Goal: Task Accomplishment & Management: Complete application form

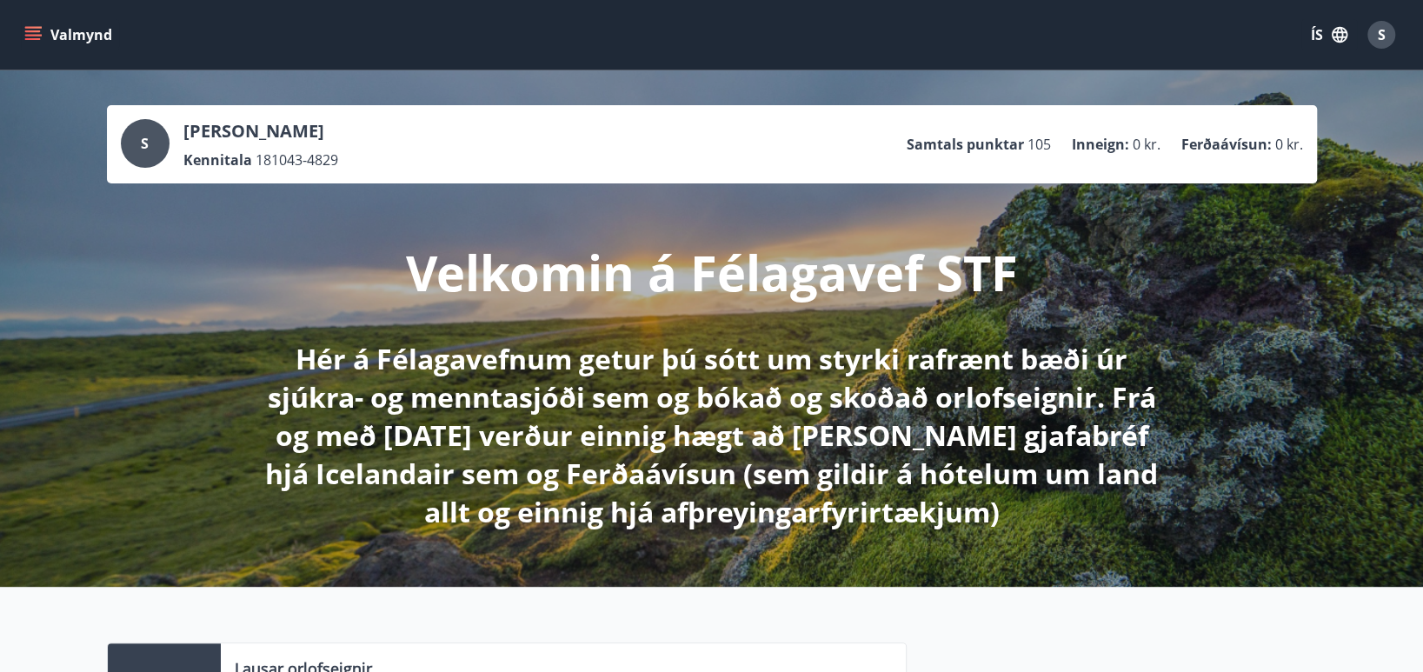
click at [32, 32] on icon "menu" at bounding box center [32, 34] width 17 height 17
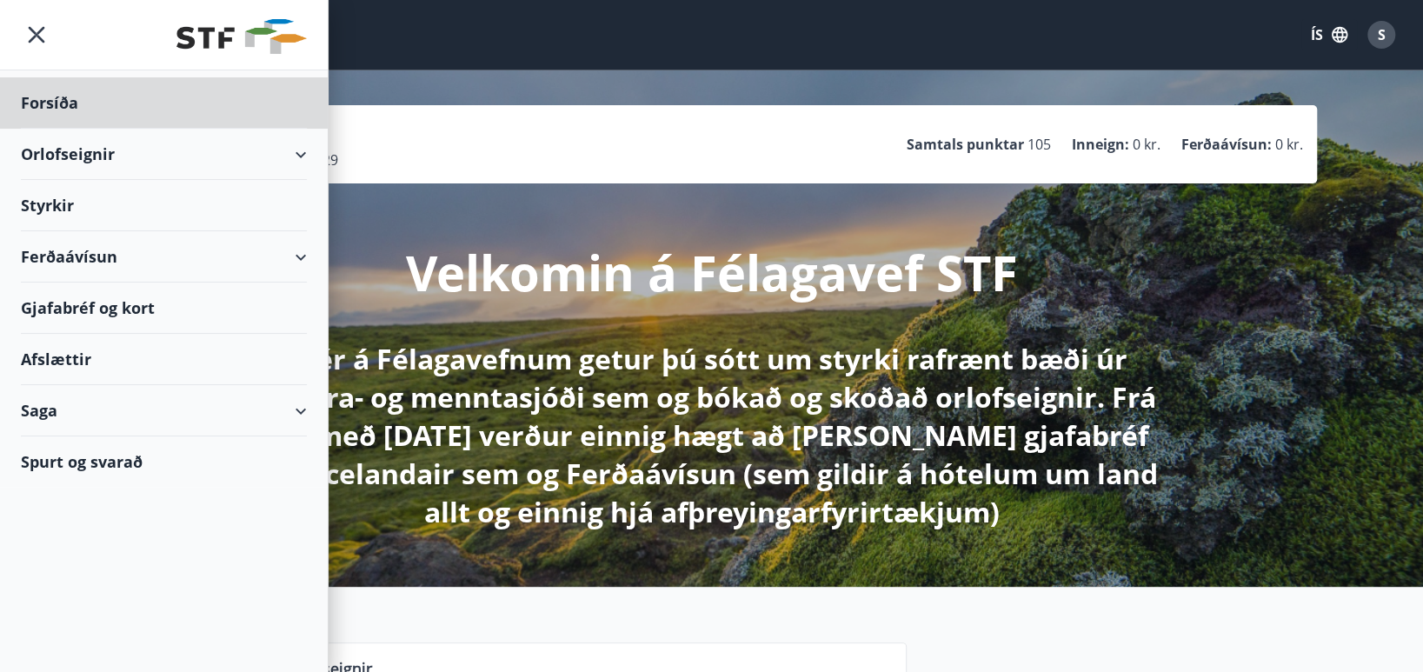
click at [31, 129] on div "Styrkir" at bounding box center [164, 102] width 286 height 51
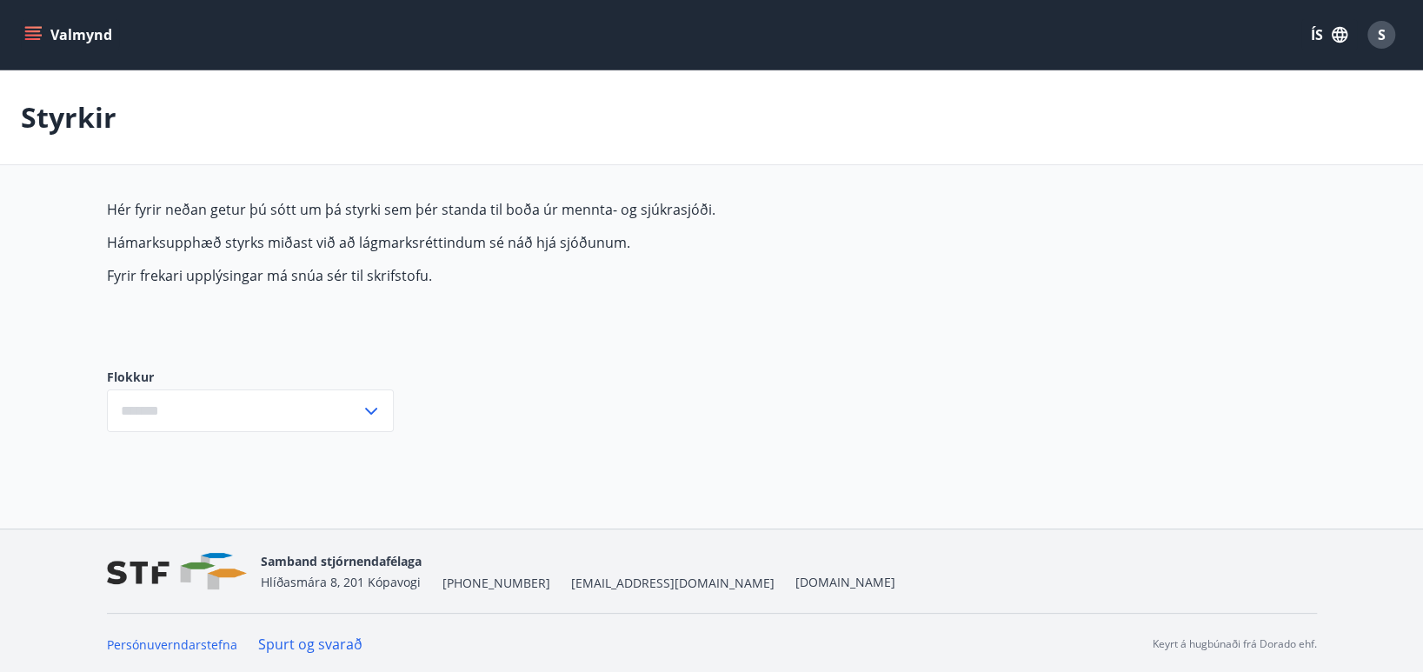
type input "***"
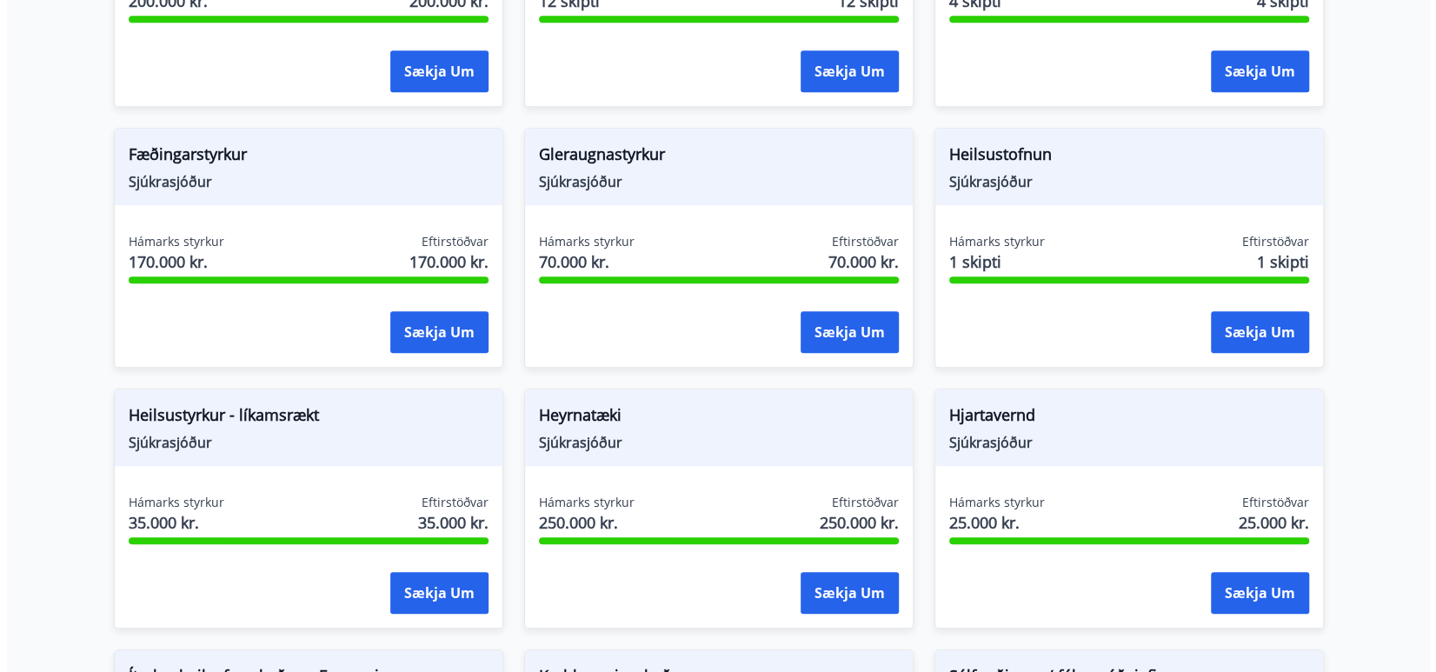
scroll to position [609, 0]
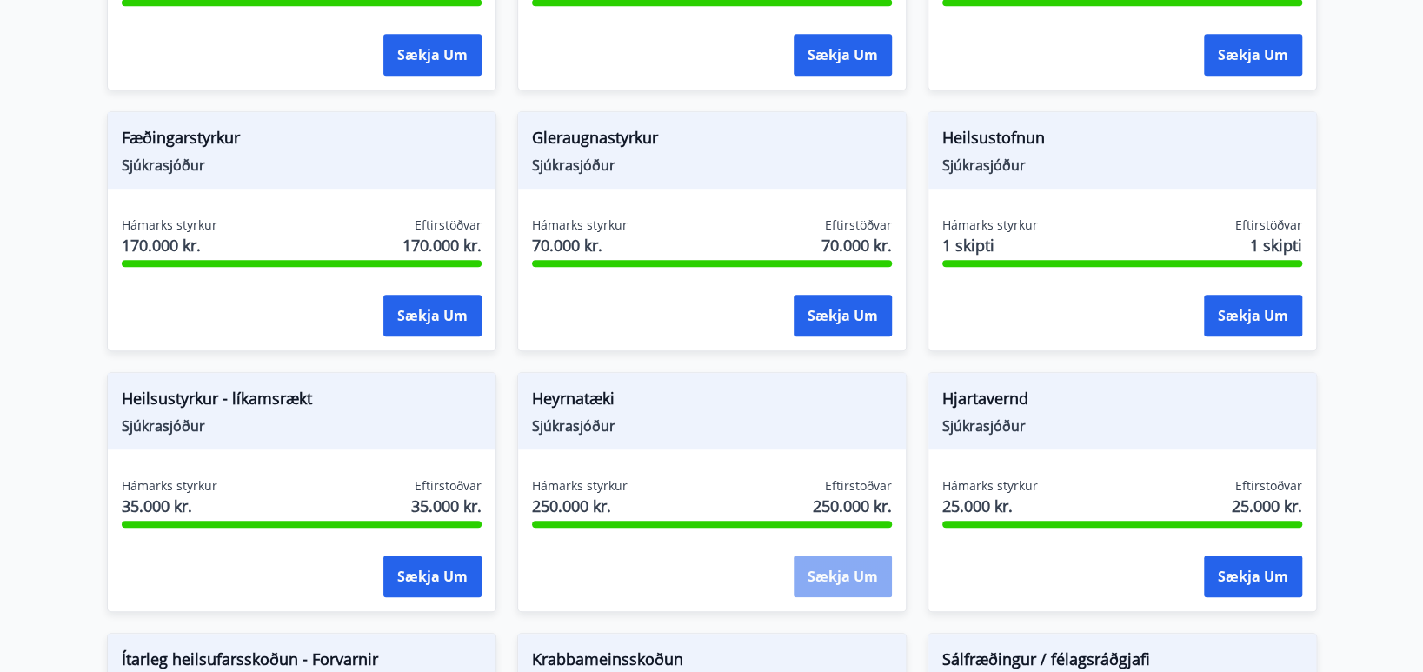
click at [848, 583] on button "Sækja um" at bounding box center [843, 577] width 98 height 42
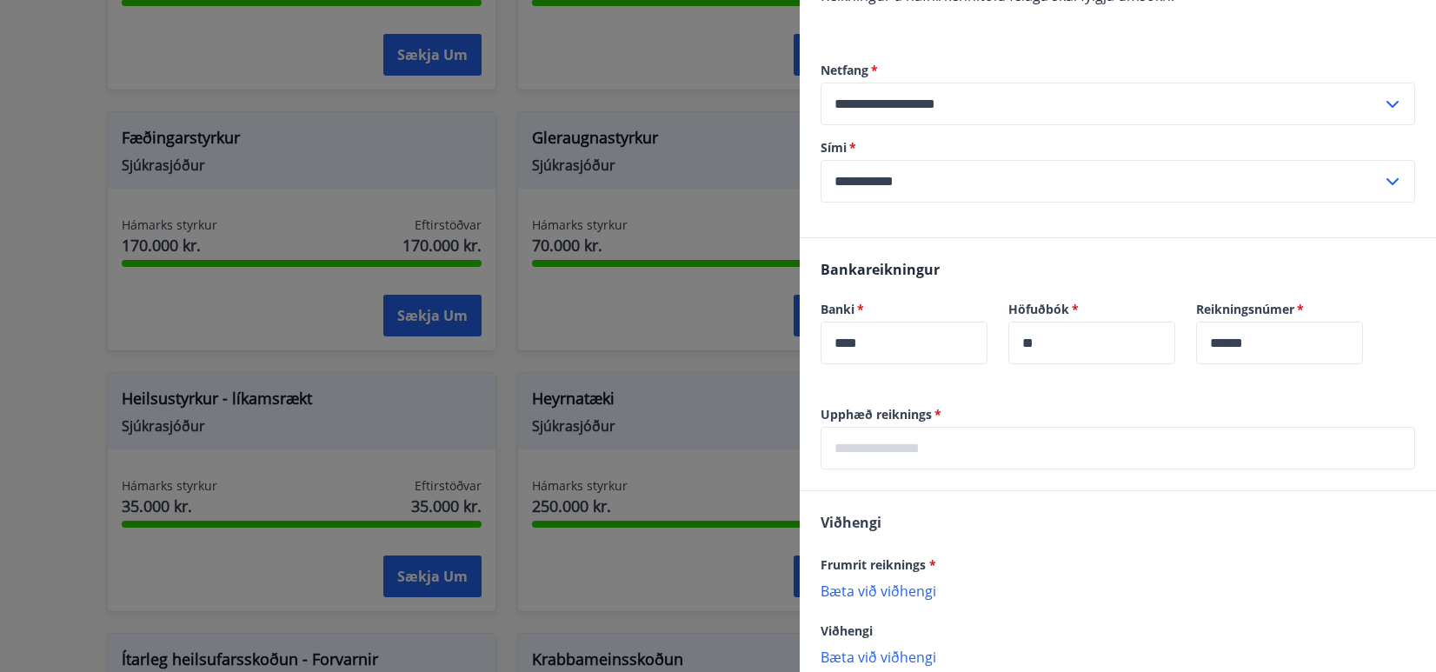
scroll to position [348, 0]
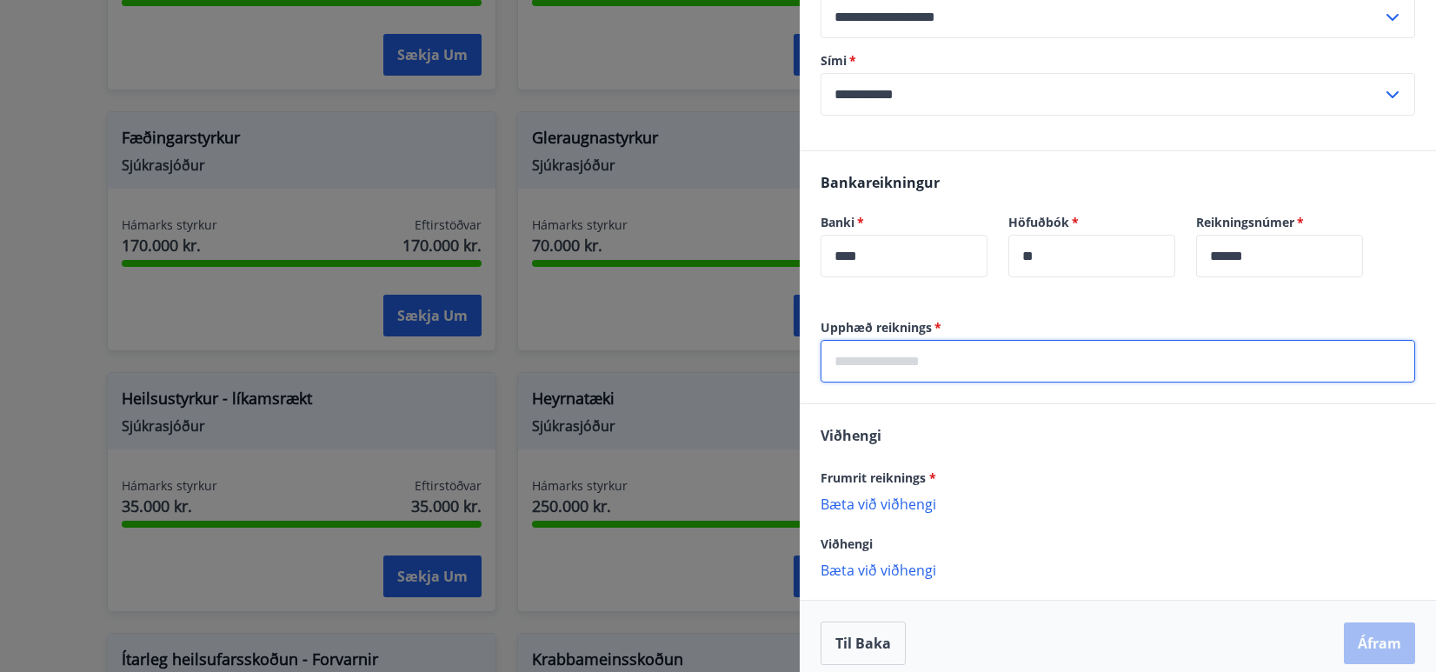
click at [914, 359] on input "text" at bounding box center [1118, 361] width 595 height 43
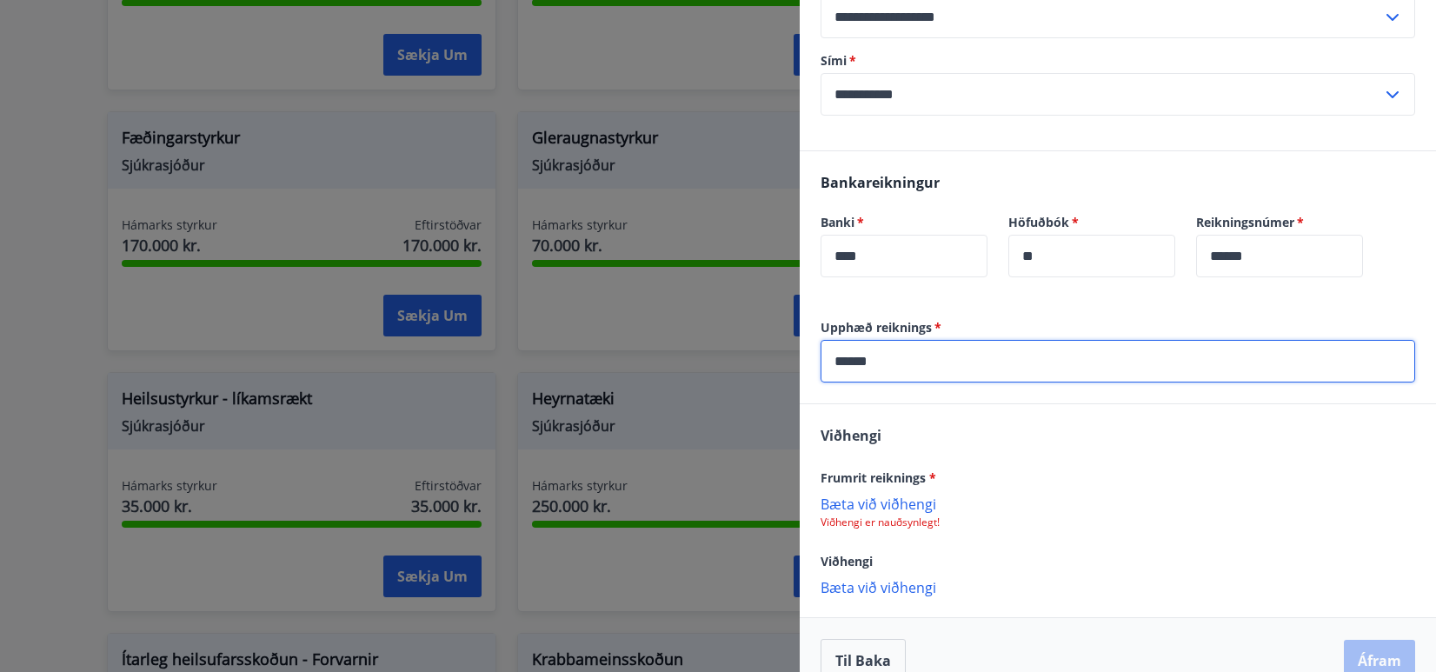
scroll to position [377, 0]
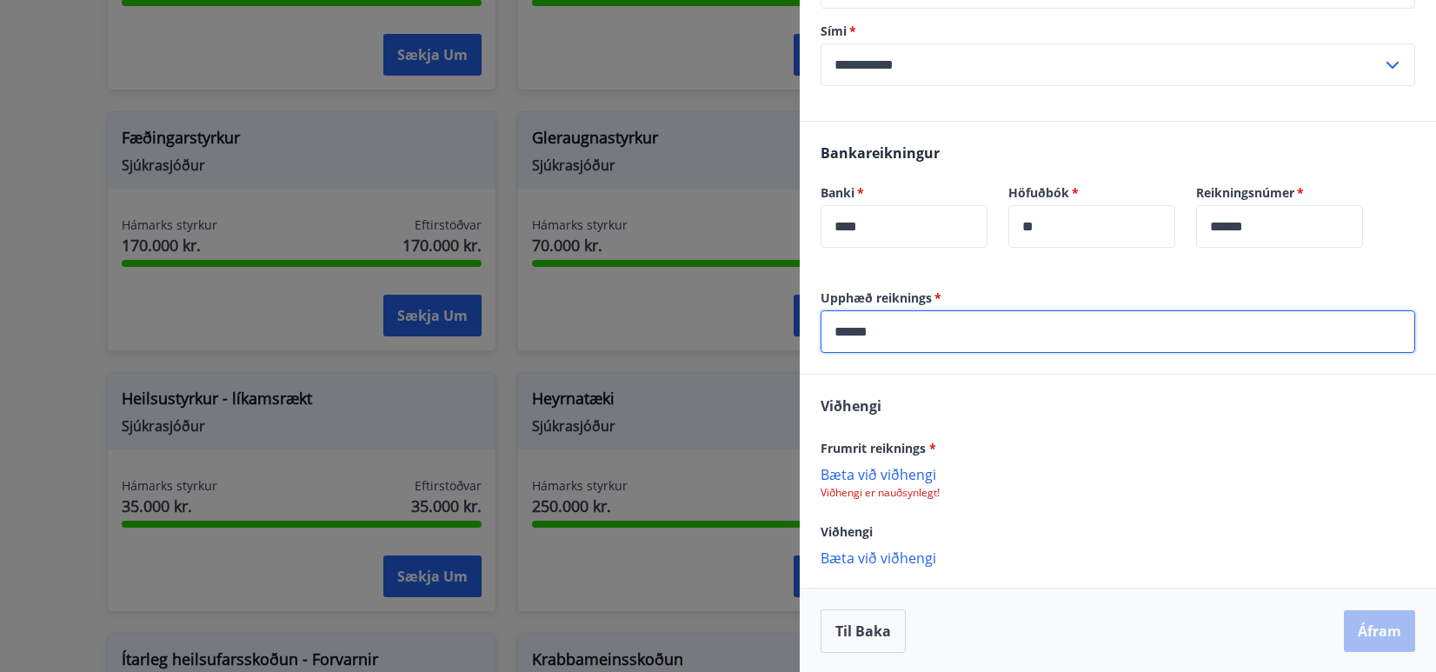
type input "******"
click at [916, 475] on p "Bæta við viðhengi" at bounding box center [1118, 473] width 595 height 17
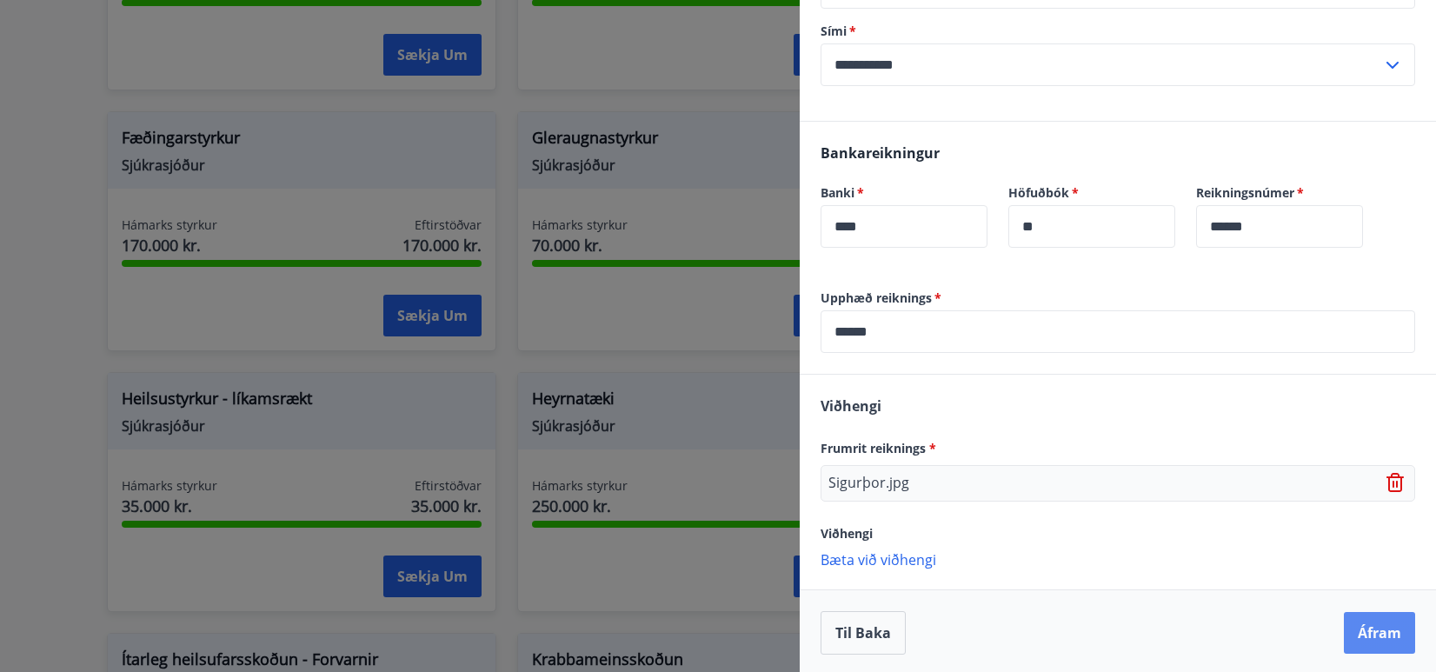
click at [1359, 626] on button "Áfram" at bounding box center [1379, 633] width 71 height 42
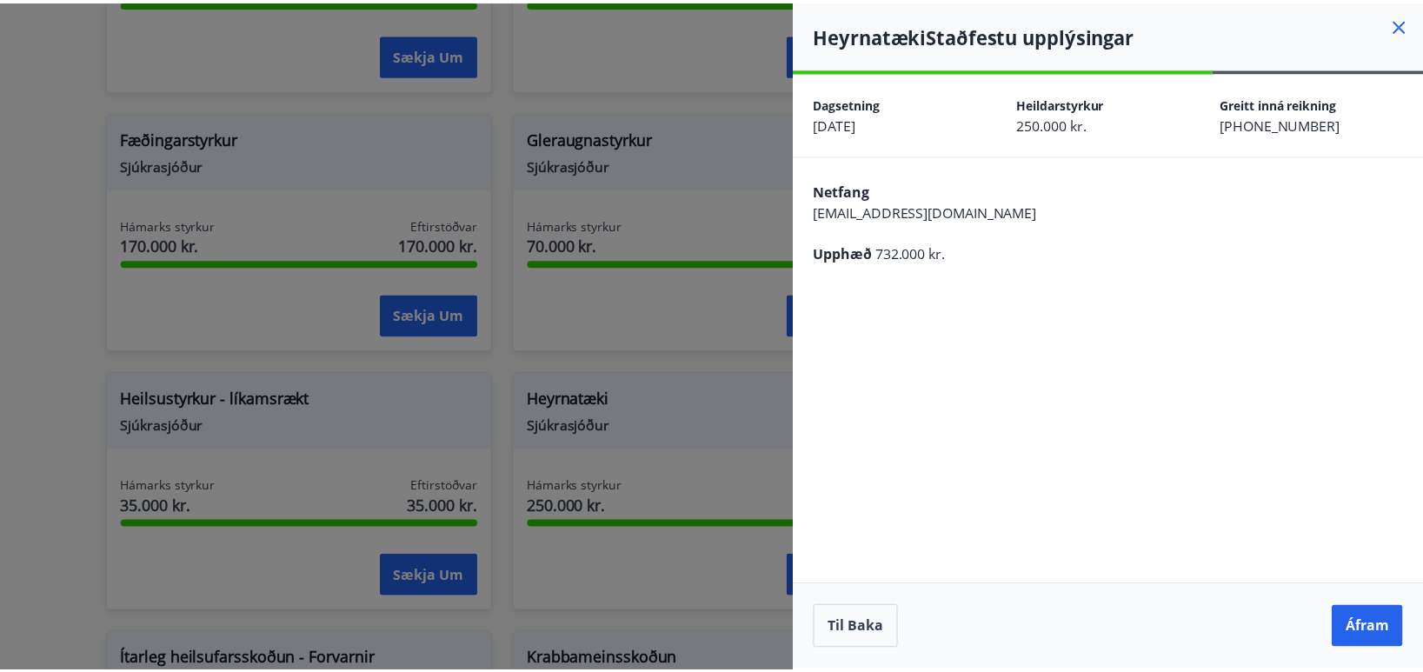
scroll to position [0, 0]
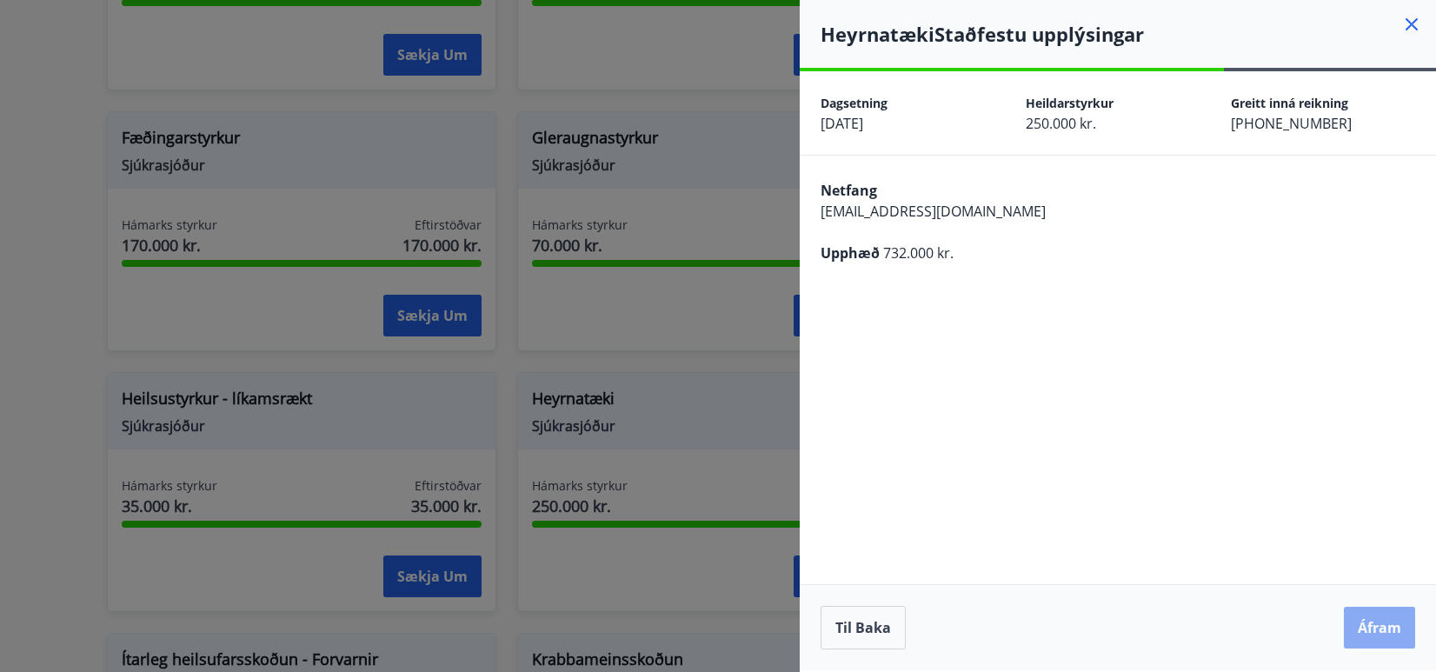
click at [1369, 622] on button "Áfram" at bounding box center [1379, 628] width 71 height 42
click at [865, 629] on button "Til baka" at bounding box center [863, 627] width 85 height 43
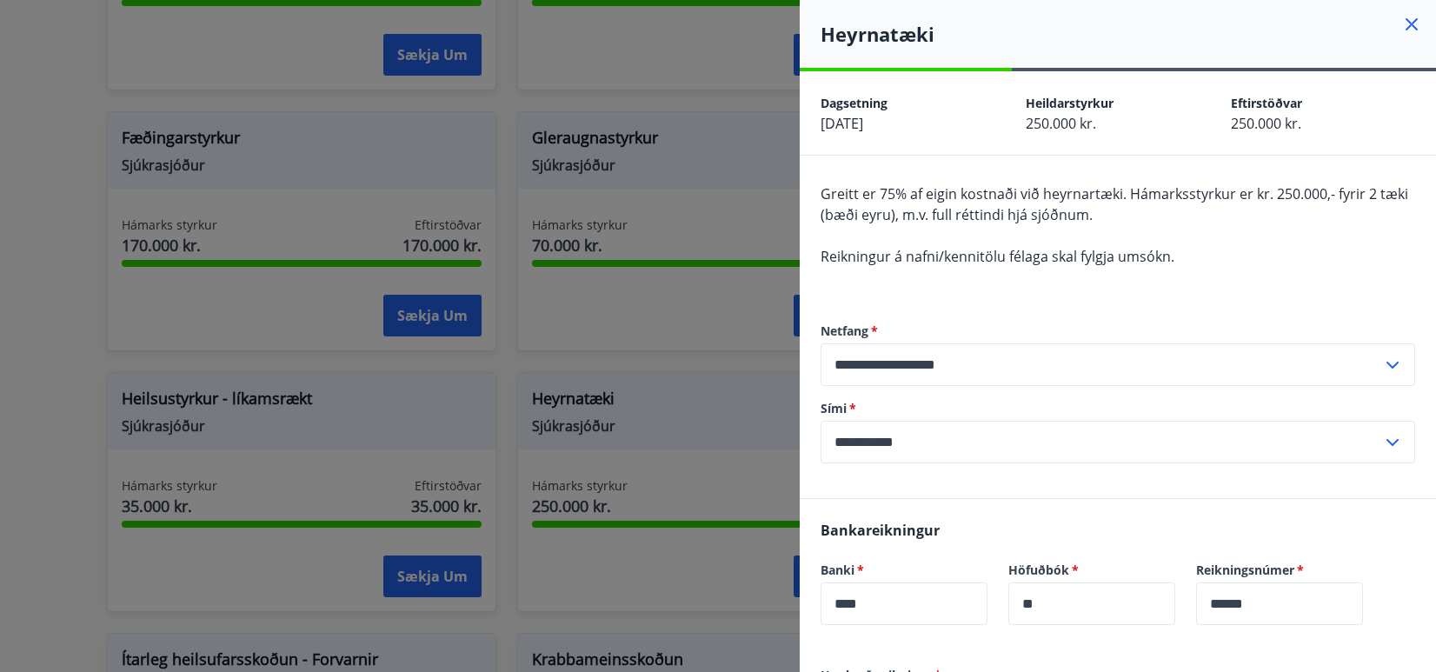
click at [1406, 23] on icon at bounding box center [1412, 24] width 12 height 12
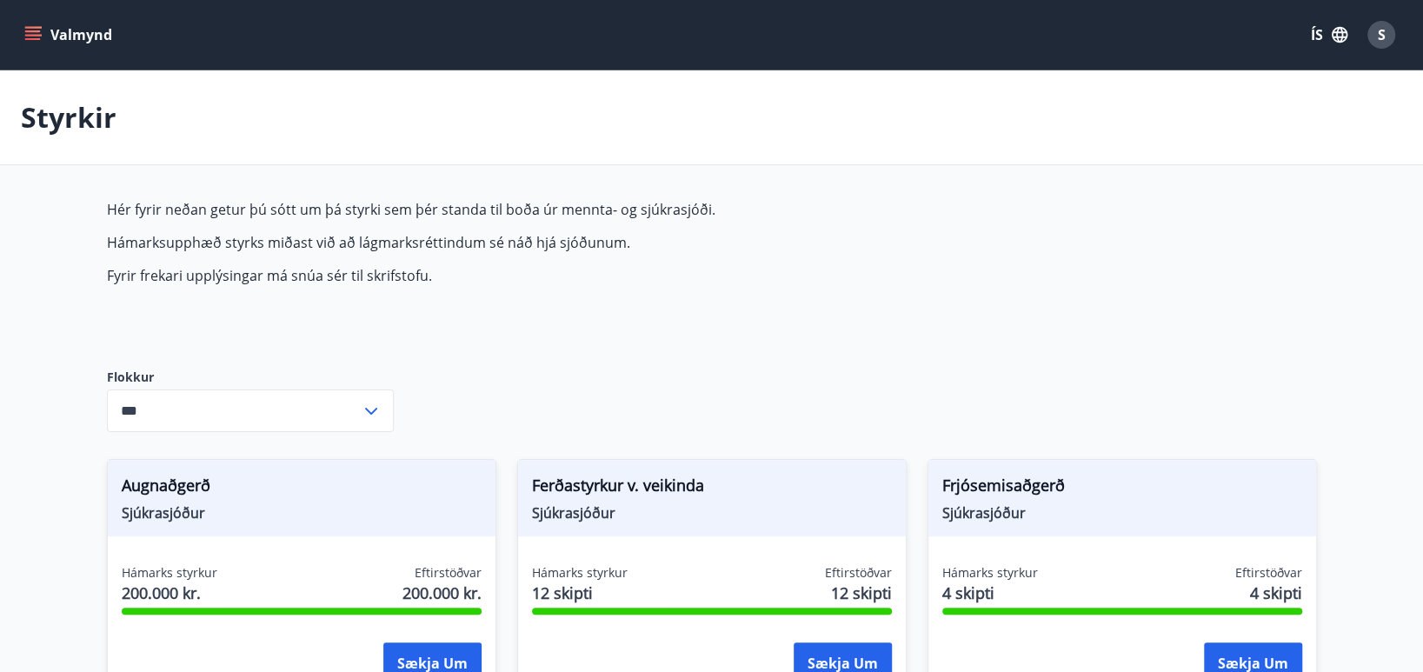
click at [1376, 28] on div "S" at bounding box center [1382, 35] width 28 height 28
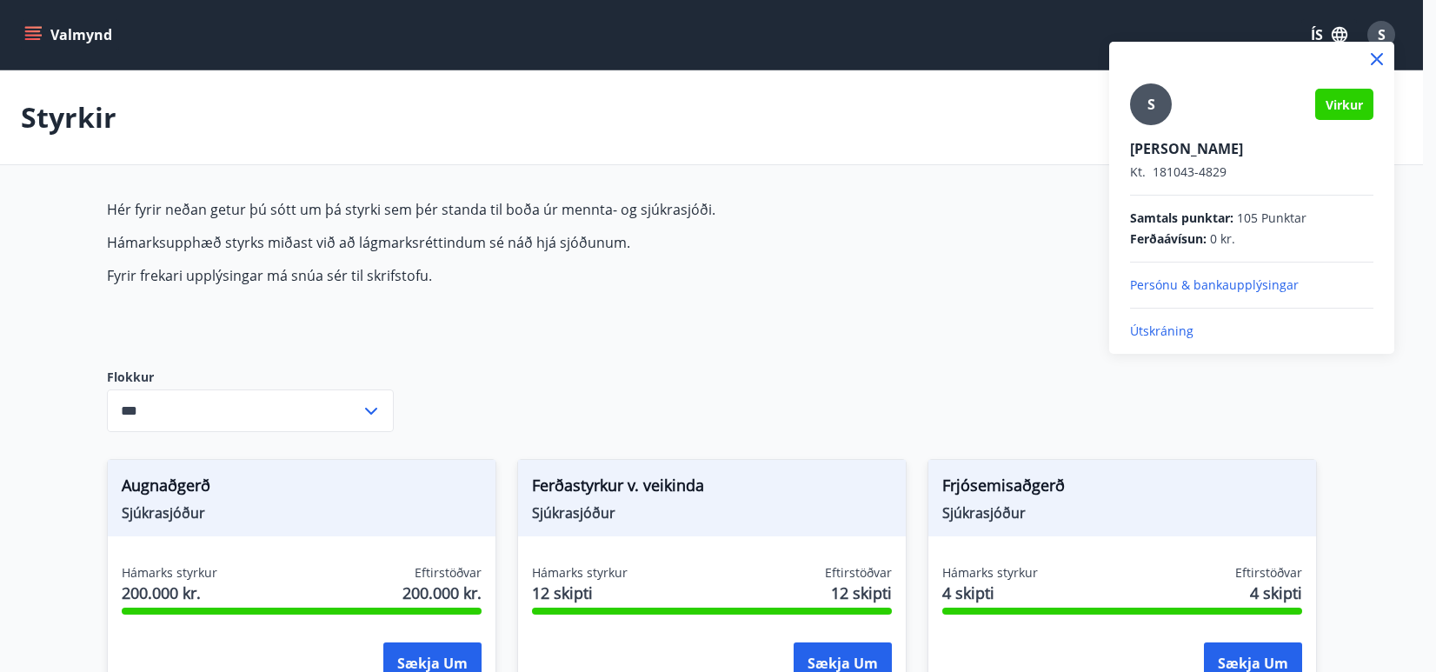
click at [1172, 333] on p "Útskráning" at bounding box center [1251, 331] width 243 height 17
